Goal: Navigation & Orientation: Find specific page/section

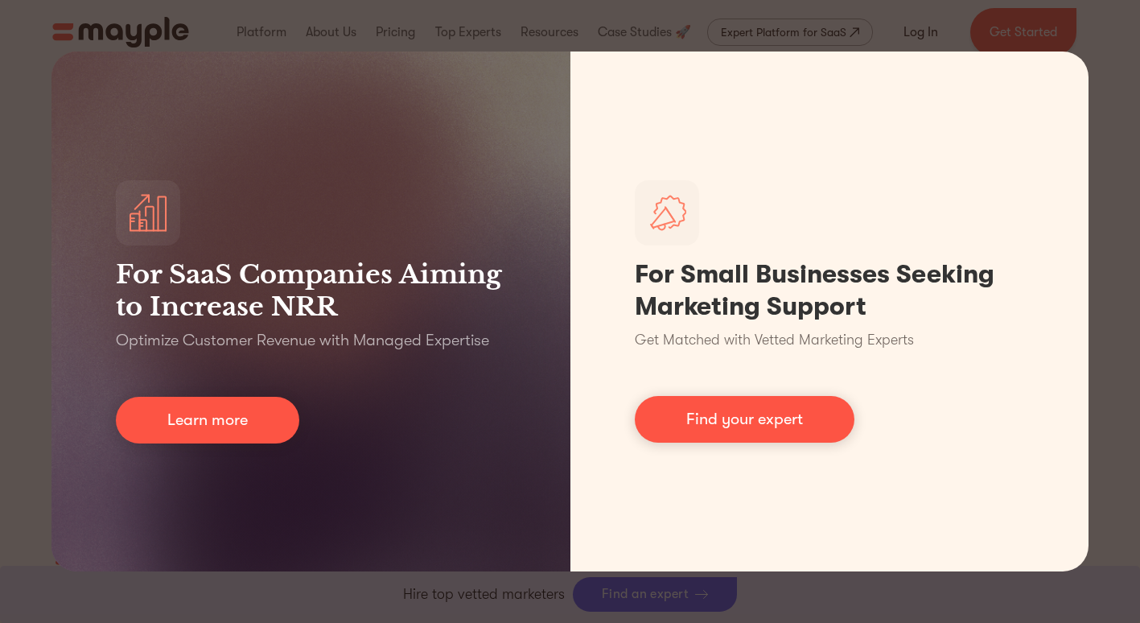
scroll to position [7258, 0]
click at [1112, 15] on div "For SaaS Companies Aiming to Increase NRR Optimize Customer Revenue with Manage…" at bounding box center [570, 311] width 1140 height 623
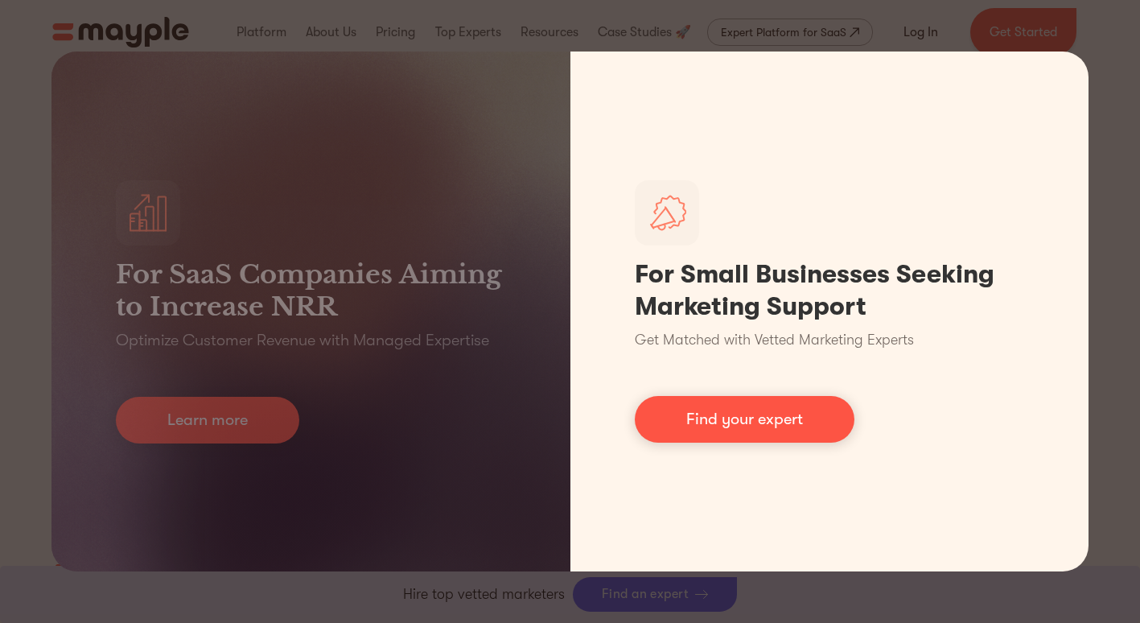
scroll to position [7274, 0]
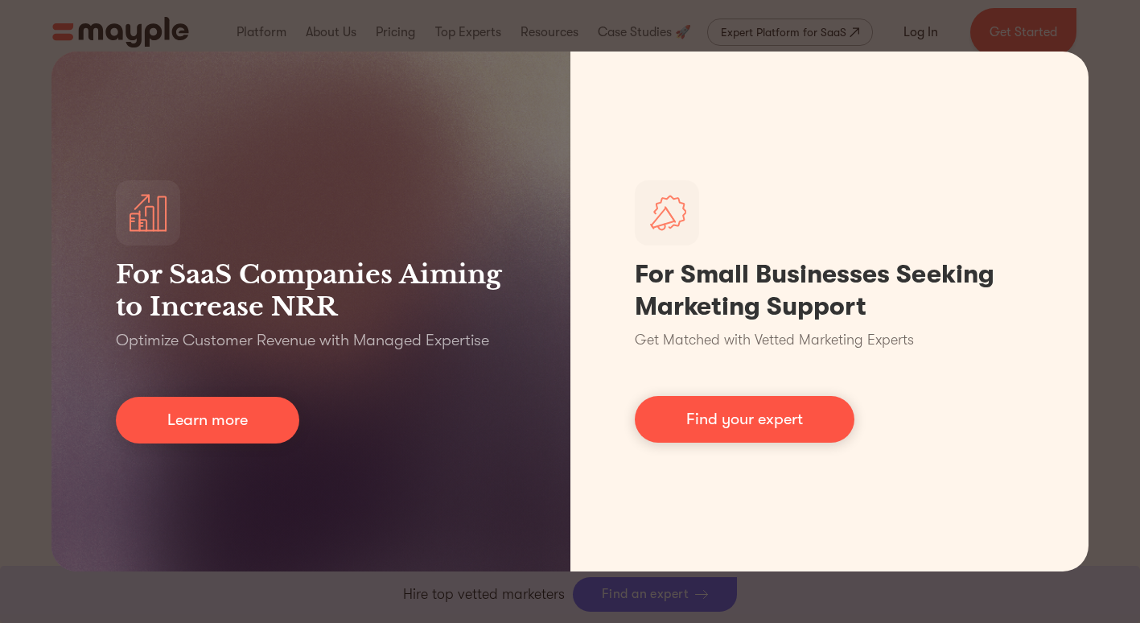
click at [822, 585] on div "For SaaS Companies Aiming to Increase NRR Optimize Customer Revenue with Manage…" at bounding box center [570, 311] width 1140 height 623
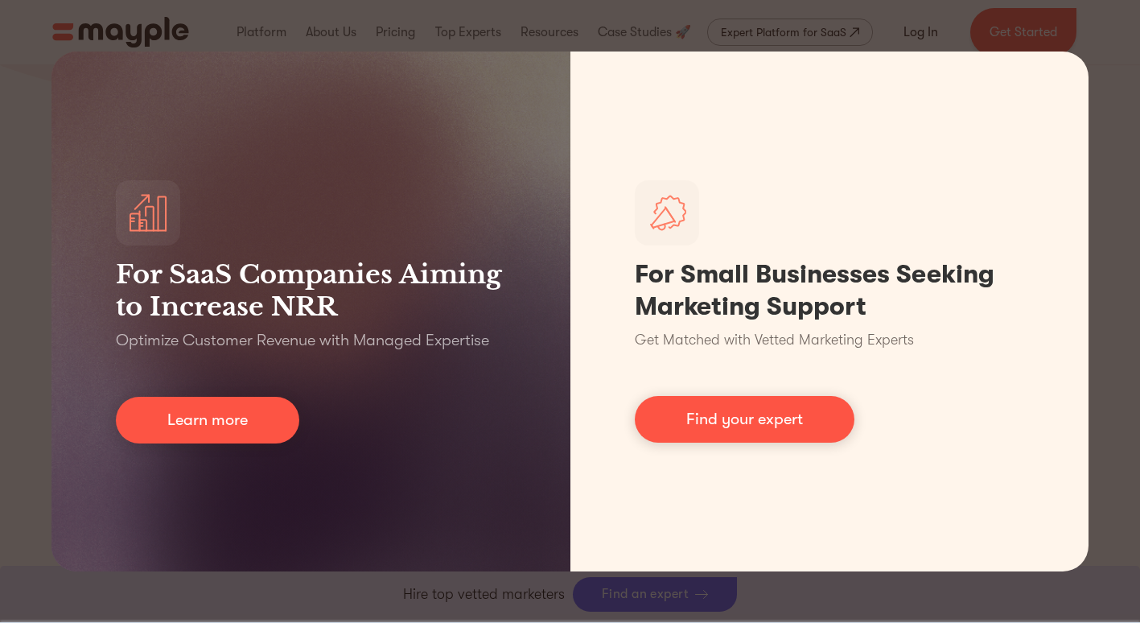
scroll to position [7364, 0]
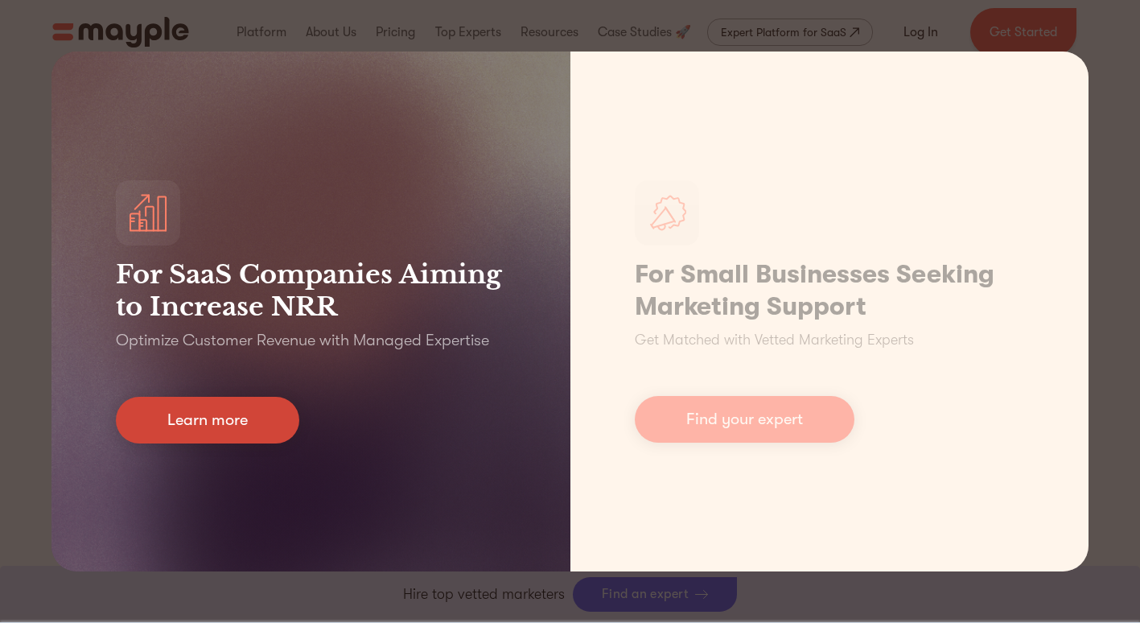
click at [204, 426] on link "Learn more" at bounding box center [207, 420] width 183 height 47
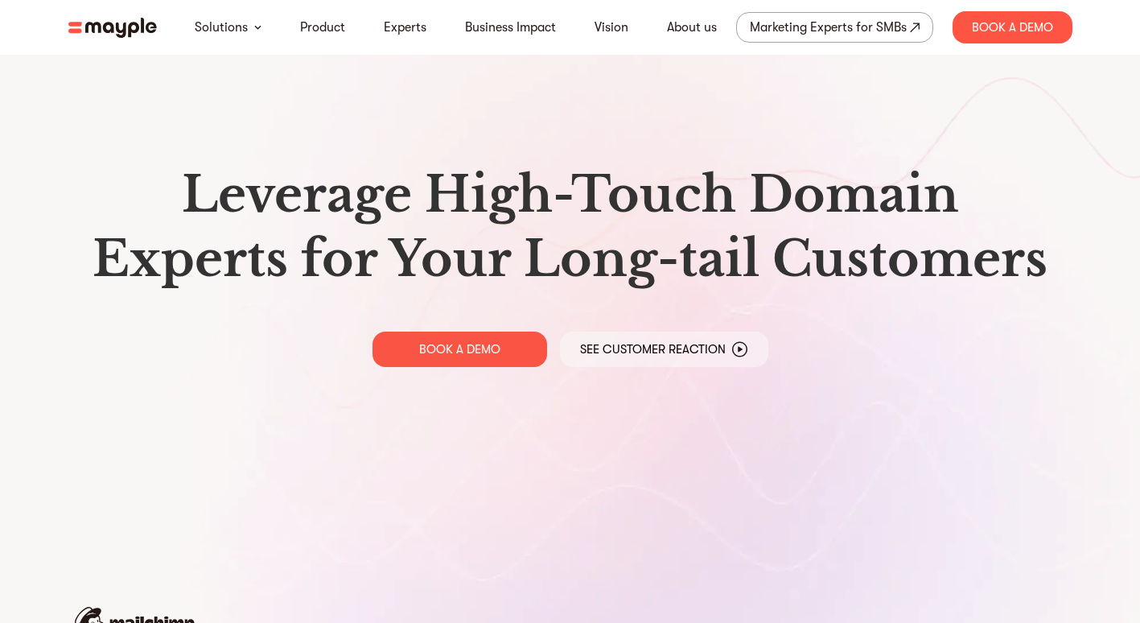
drag, startPoint x: 221, startPoint y: 398, endPoint x: 229, endPoint y: 287, distance: 111.3
click at [224, 302] on div "Leverage High-Touch Domain Experts for Your Long-tail Customers BOOK A DEMO See…" at bounding box center [571, 264] width 1030 height 529
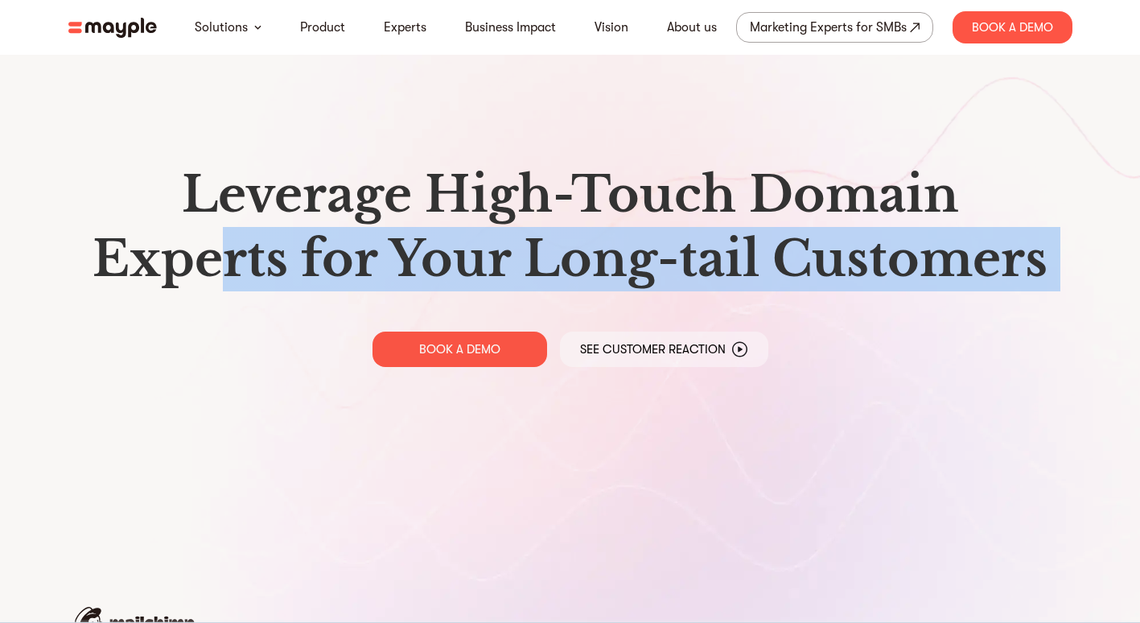
scroll to position [8282, 0]
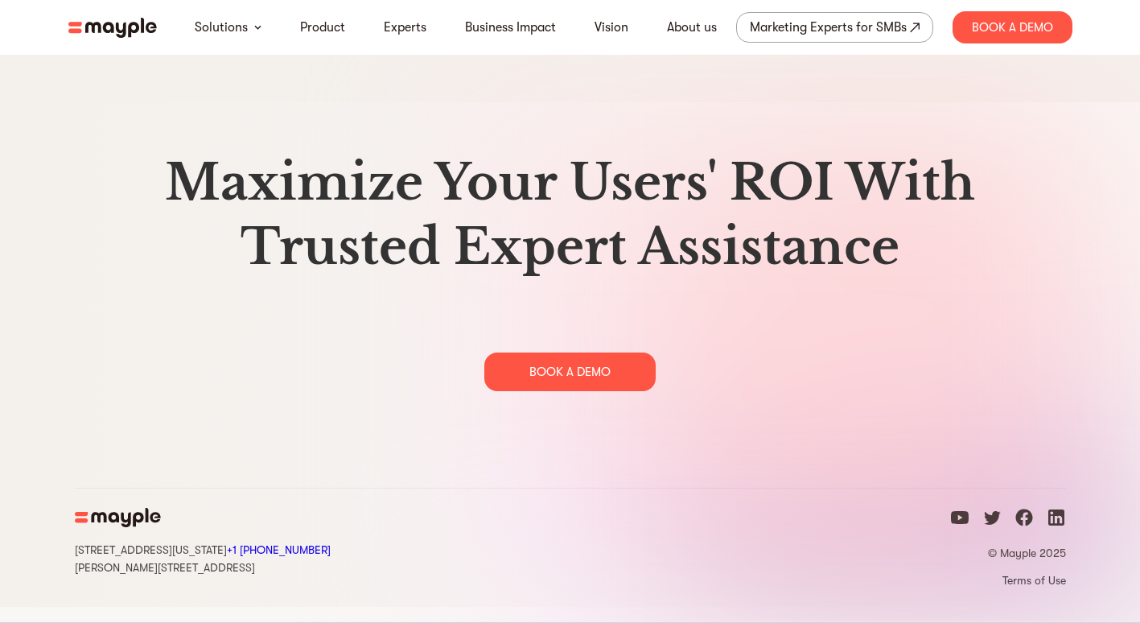
click at [715, 463] on img at bounding box center [798, 354] width 684 height 504
click at [1036, 587] on link "Terms of Use" at bounding box center [1008, 580] width 116 height 14
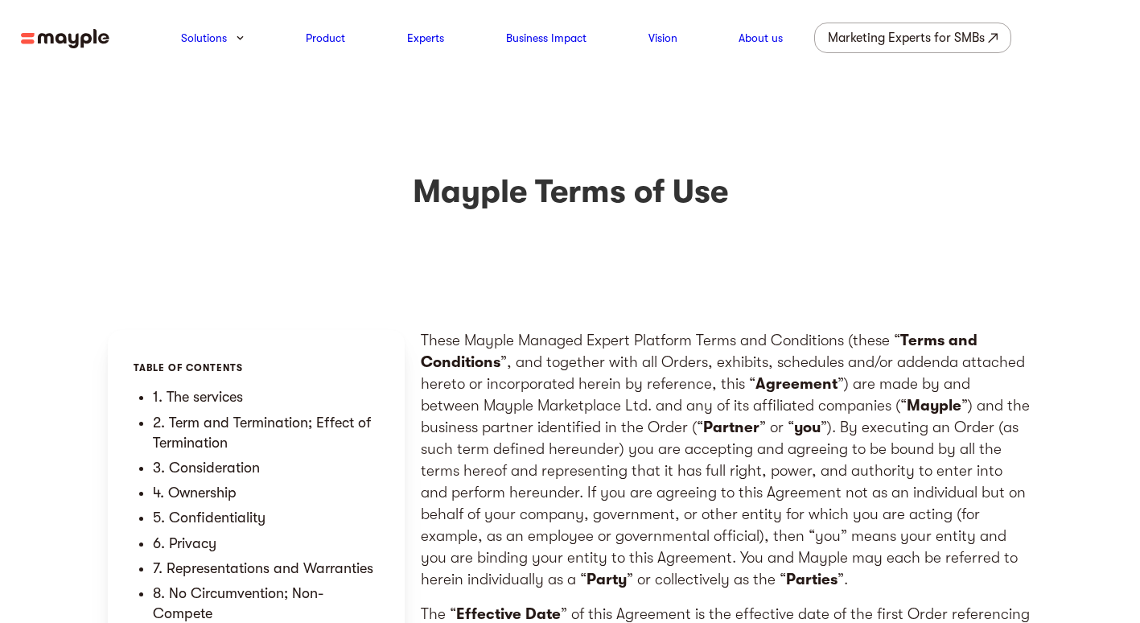
click at [669, 315] on div "Mayple Terms of Use" at bounding box center [570, 203] width 1140 height 254
